Goal: Transaction & Acquisition: Book appointment/travel/reservation

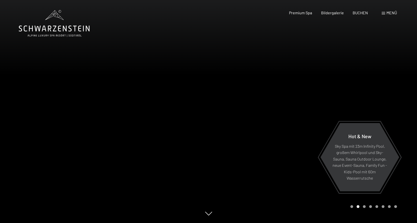
click at [386, 12] on div "Menü" at bounding box center [389, 13] width 15 height 6
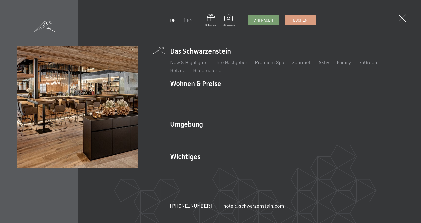
click at [182, 21] on link "IT" at bounding box center [181, 20] width 4 height 6
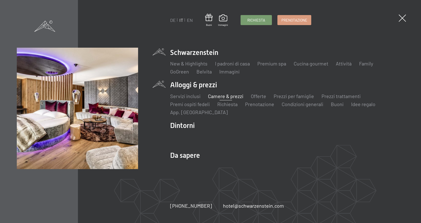
click at [218, 95] on link "Camere & prezzi" at bounding box center [225, 96] width 35 height 6
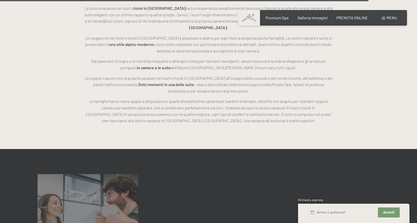
scroll to position [1428, 0]
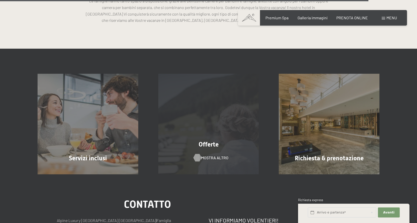
click at [214, 156] on span "mostra altro" at bounding box center [214, 158] width 27 height 6
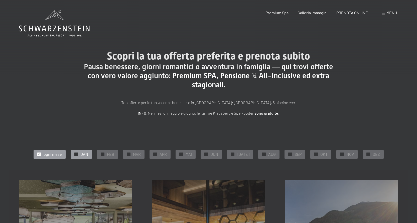
click at [86, 153] on span "JAN" at bounding box center [85, 154] width 8 height 6
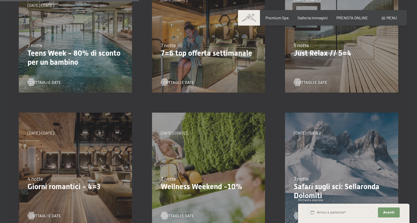
scroll to position [175, 0]
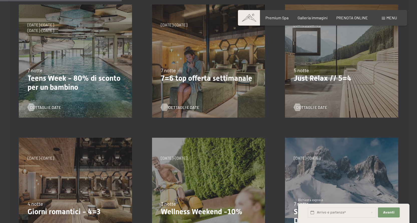
click at [188, 107] on span "Dettagli e Date" at bounding box center [183, 108] width 31 height 6
click at [315, 106] on span "Dettagli e Date" at bounding box center [316, 108] width 31 height 6
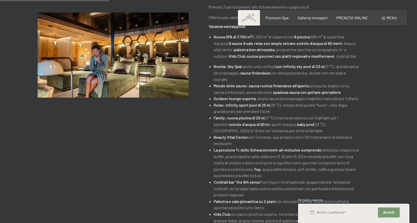
scroll to position [75, 0]
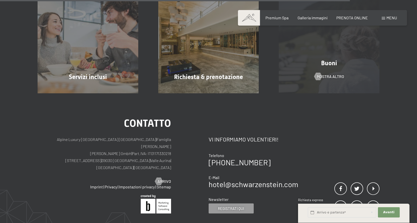
scroll to position [627, 0]
